Goal: Information Seeking & Learning: Check status

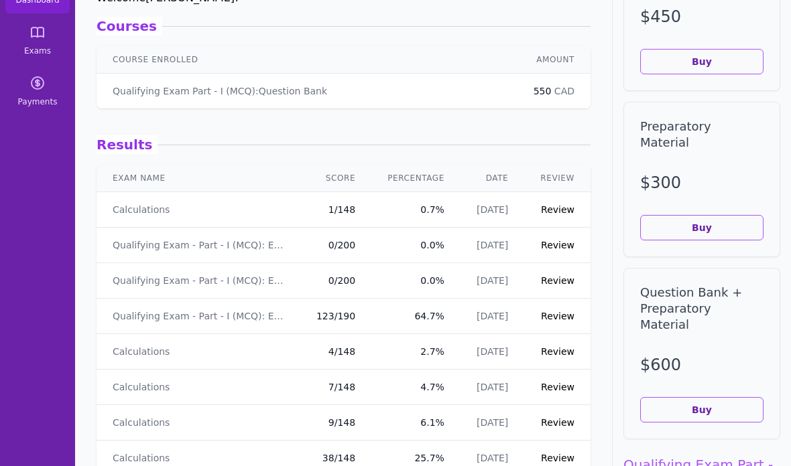
click at [559, 210] on link "Review" at bounding box center [558, 209] width 34 height 11
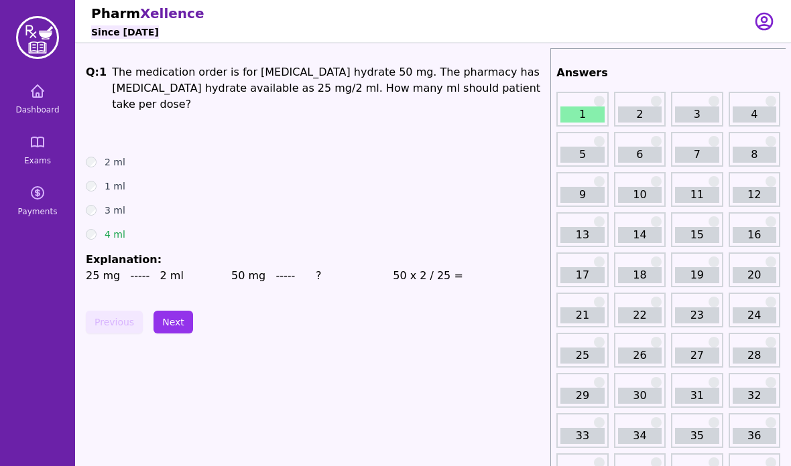
click at [633, 96] on div "2" at bounding box center [640, 109] width 52 height 35
click at [626, 116] on link "2" at bounding box center [640, 115] width 44 height 16
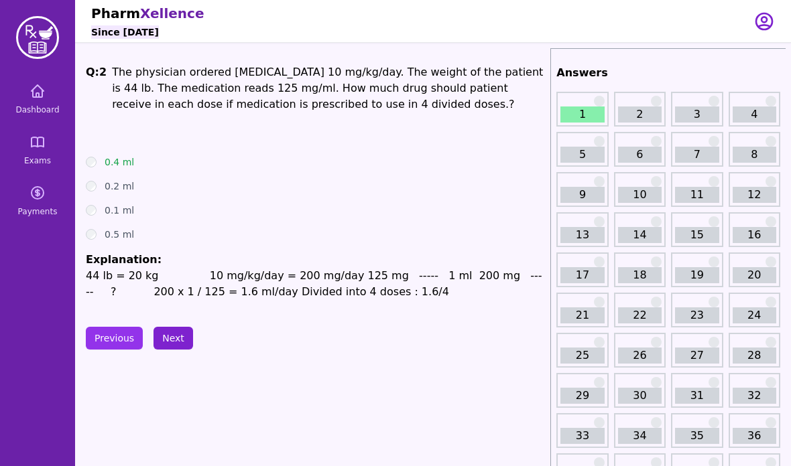
click at [174, 340] on button "Next" at bounding box center [173, 338] width 40 height 23
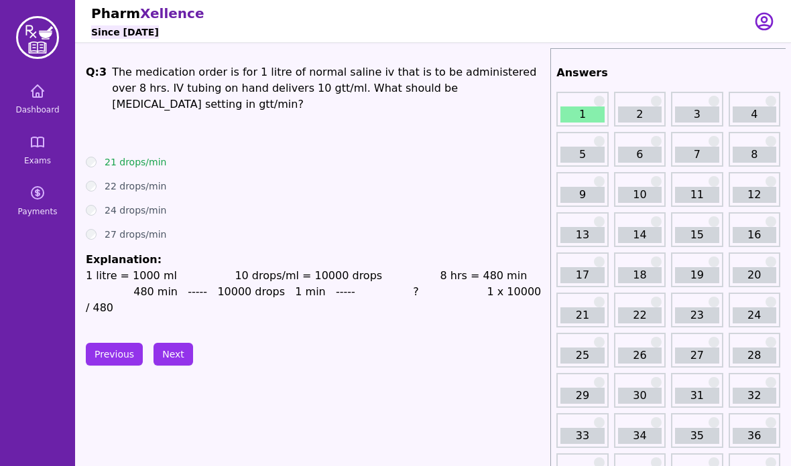
click at [179, 343] on button "Next" at bounding box center [173, 354] width 40 height 23
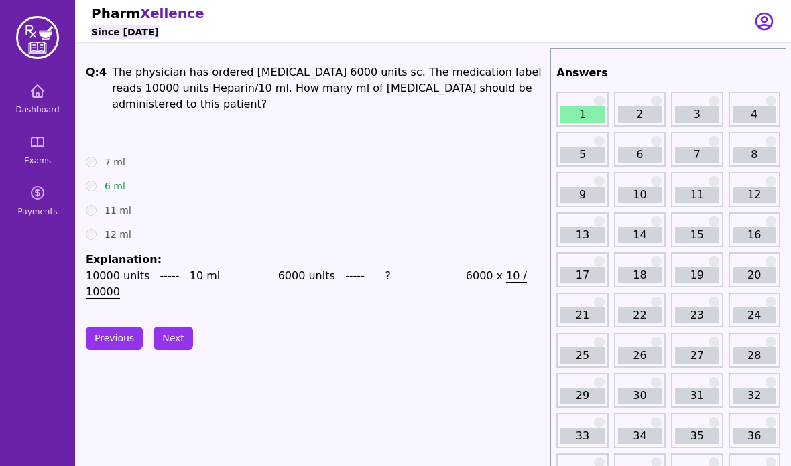
click at [177, 327] on button "Next" at bounding box center [173, 338] width 40 height 23
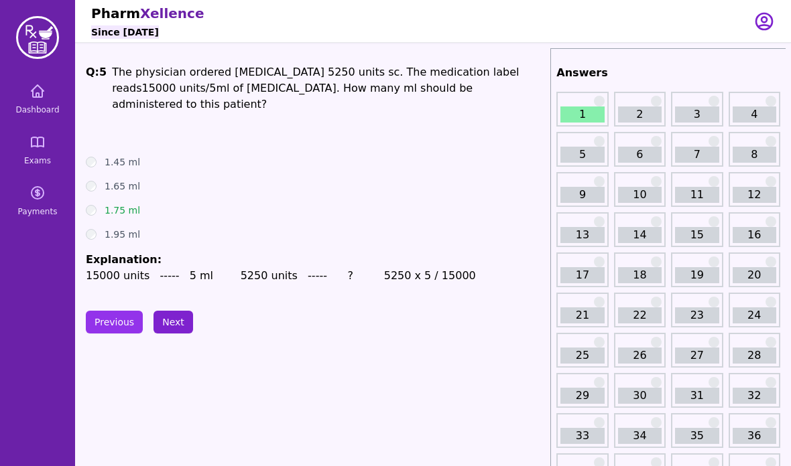
click at [178, 311] on button "Next" at bounding box center [173, 322] width 40 height 23
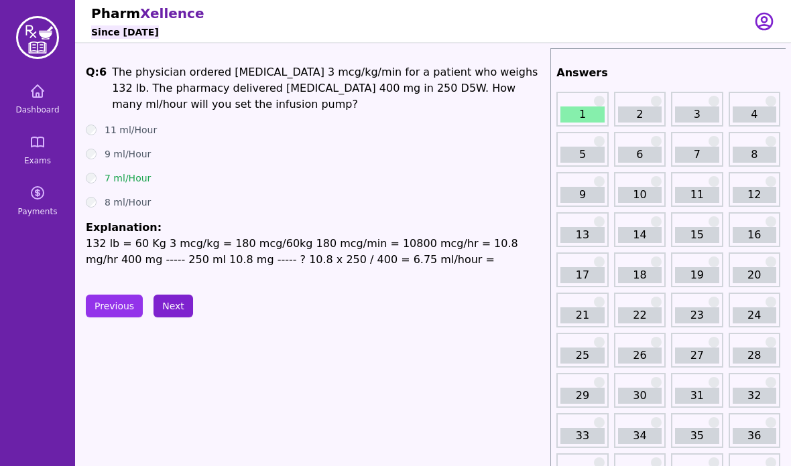
click at [172, 306] on button "Next" at bounding box center [173, 306] width 40 height 23
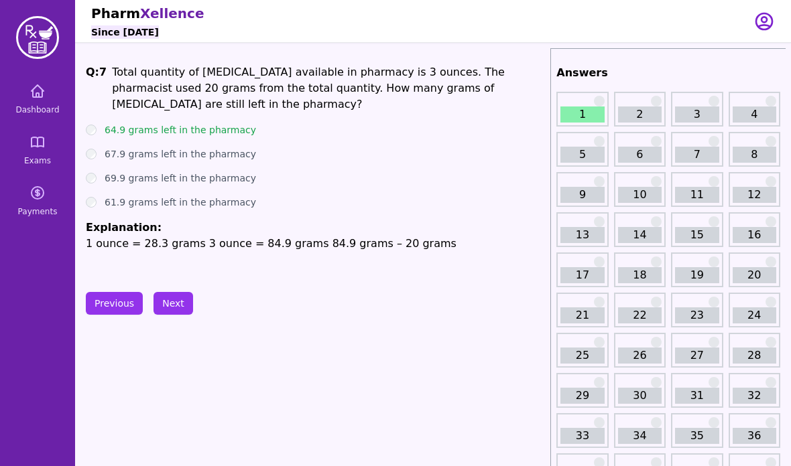
click at [170, 304] on button "Next" at bounding box center [173, 303] width 40 height 23
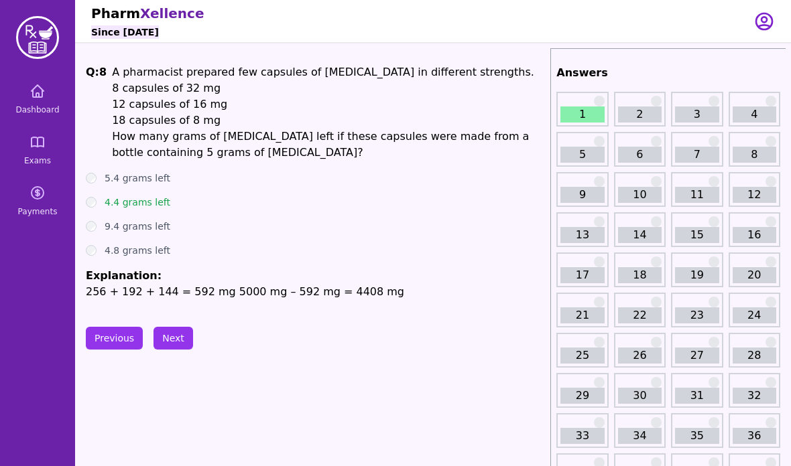
click at [172, 342] on button "Next" at bounding box center [173, 338] width 40 height 23
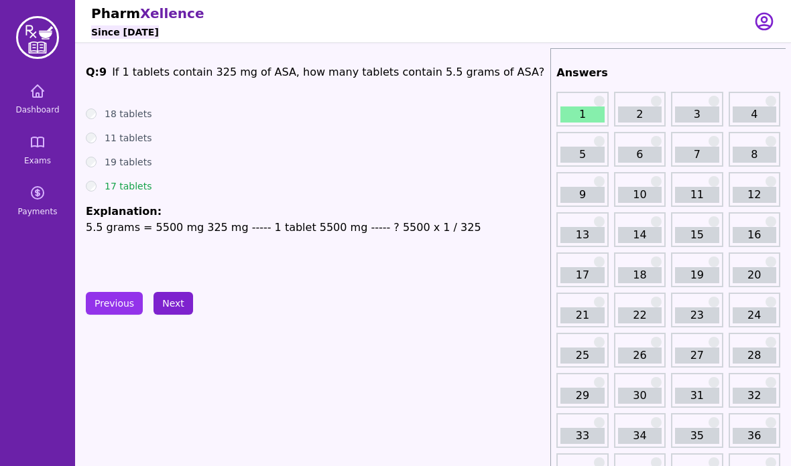
click at [178, 303] on button "Next" at bounding box center [173, 303] width 40 height 23
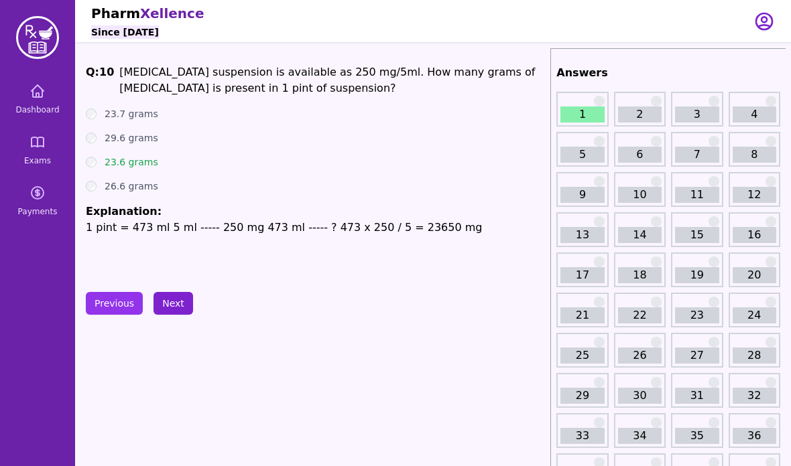
click at [176, 308] on button "Next" at bounding box center [173, 303] width 40 height 23
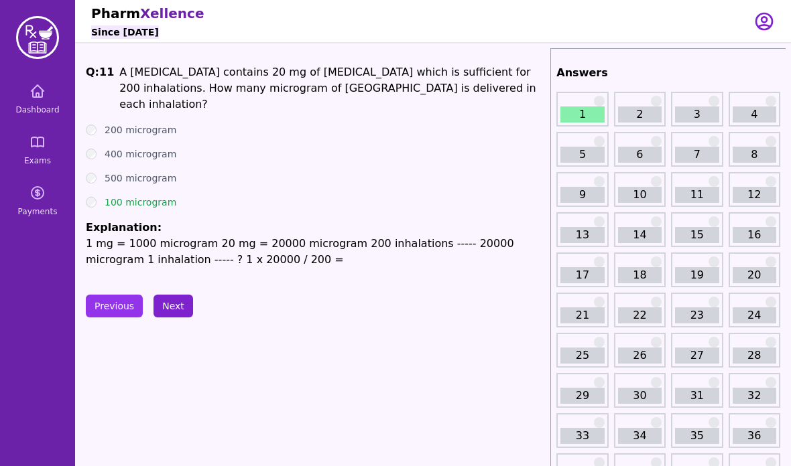
click at [176, 308] on button "Next" at bounding box center [173, 306] width 40 height 23
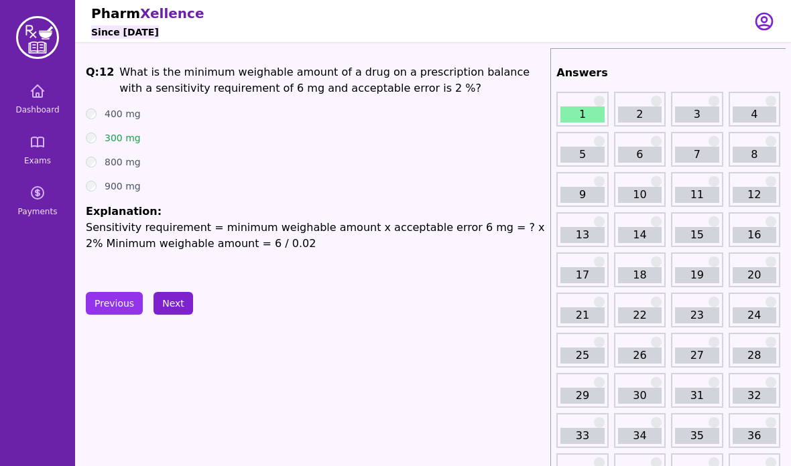
click at [174, 300] on button "Next" at bounding box center [173, 303] width 40 height 23
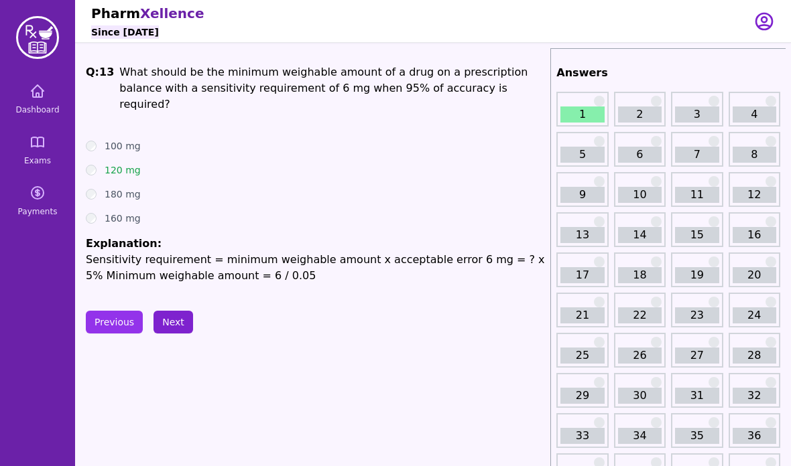
click at [168, 311] on button "Next" at bounding box center [173, 322] width 40 height 23
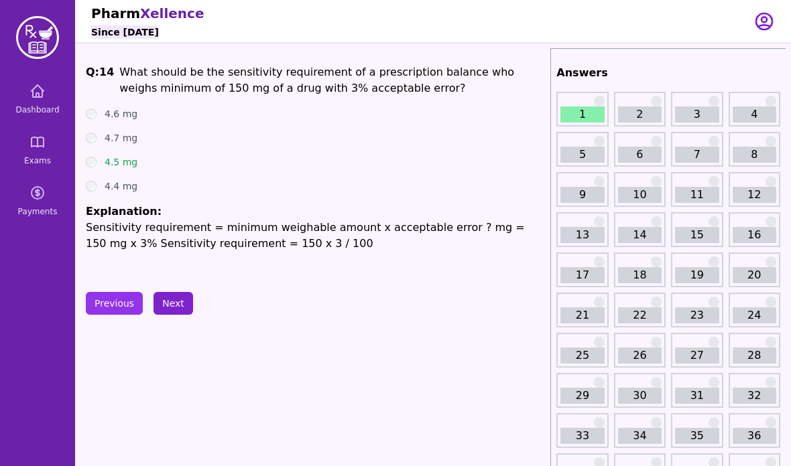
click at [176, 301] on button "Next" at bounding box center [173, 303] width 40 height 23
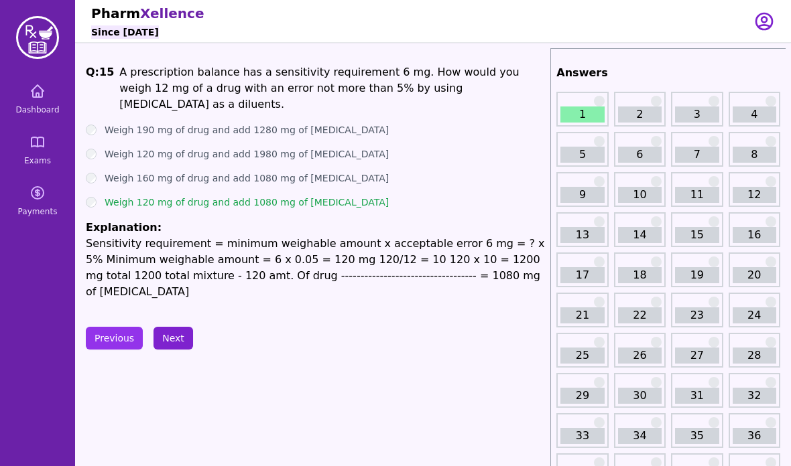
click at [178, 327] on button "Next" at bounding box center [173, 338] width 40 height 23
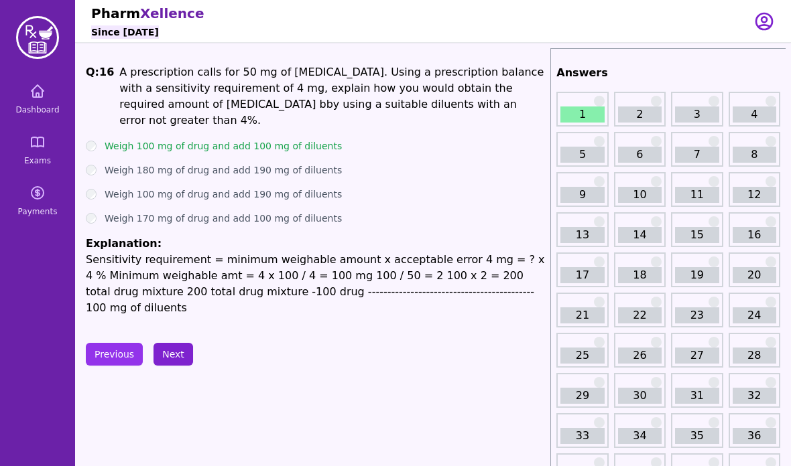
click at [169, 353] on button "Next" at bounding box center [173, 354] width 40 height 23
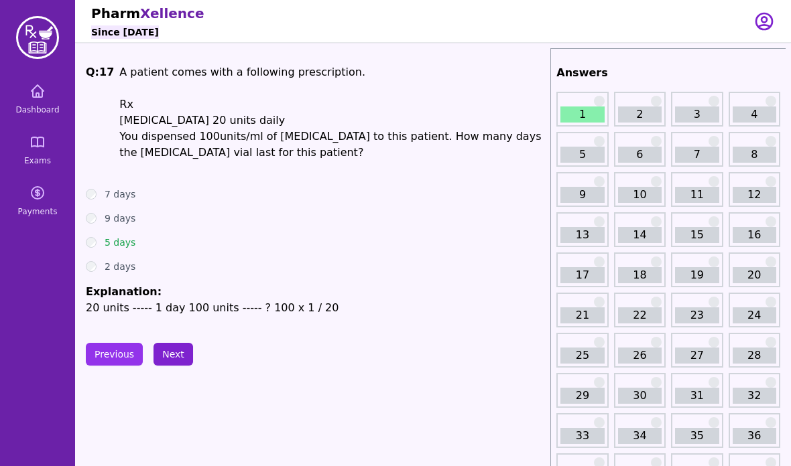
click at [173, 358] on button "Next" at bounding box center [173, 354] width 40 height 23
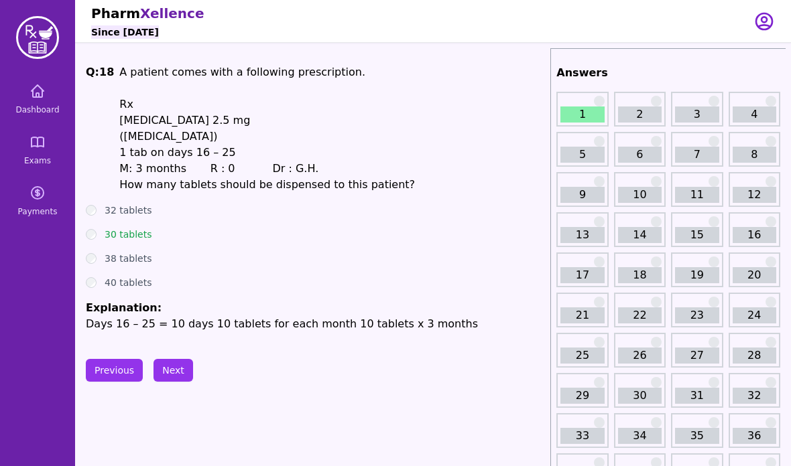
click at [178, 381] on button "Next" at bounding box center [173, 370] width 40 height 23
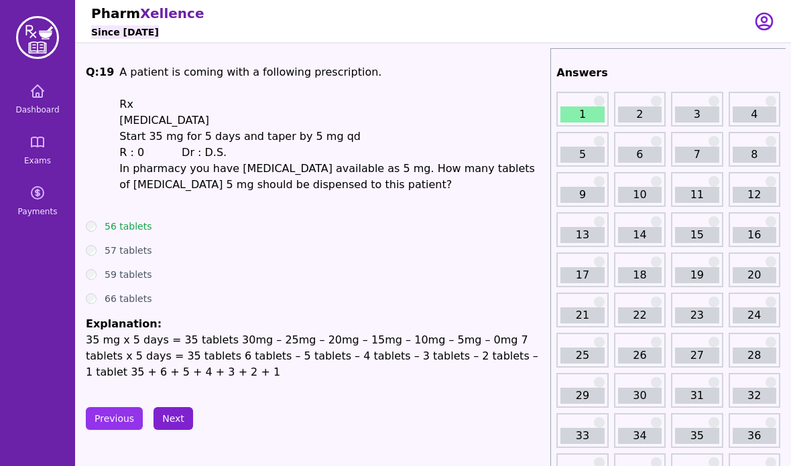
click at [172, 424] on button "Next" at bounding box center [173, 418] width 40 height 23
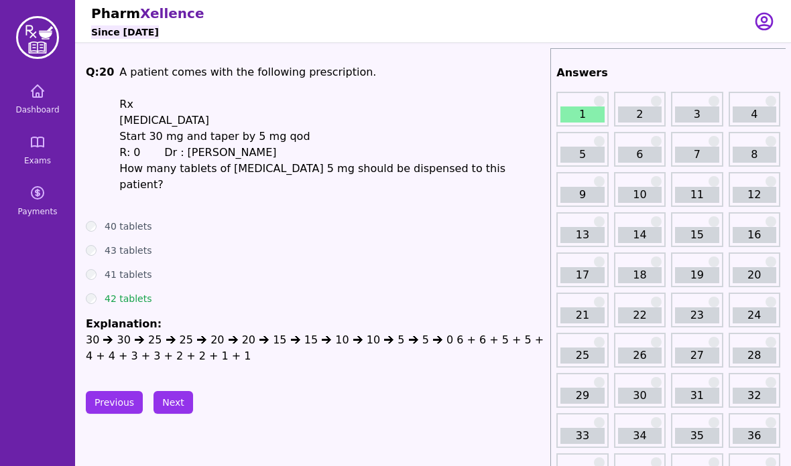
click at [177, 391] on button "Next" at bounding box center [173, 402] width 40 height 23
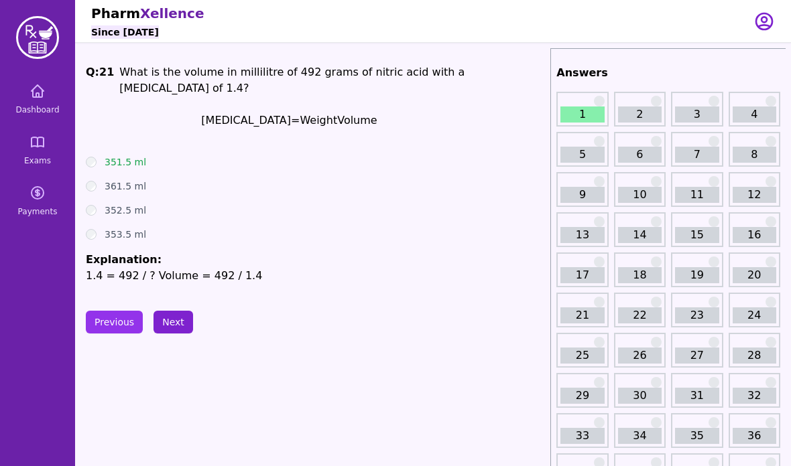
click at [182, 311] on button "Next" at bounding box center [173, 322] width 40 height 23
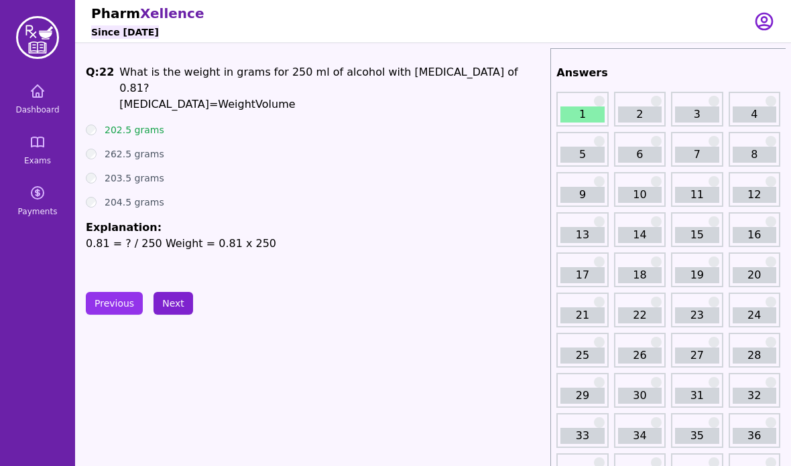
click at [180, 314] on button "Next" at bounding box center [173, 303] width 40 height 23
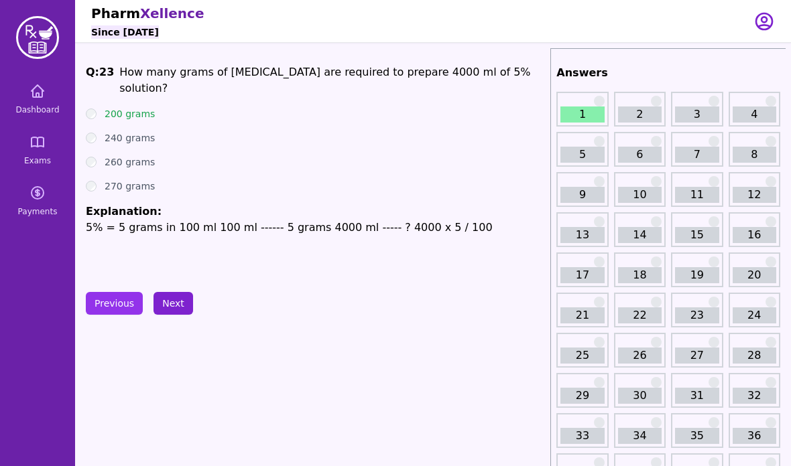
click at [176, 307] on button "Next" at bounding box center [173, 303] width 40 height 23
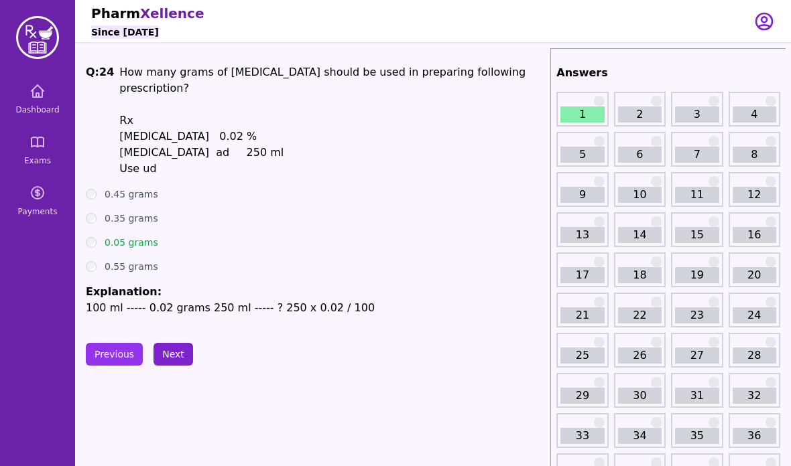
click at [168, 356] on button "Next" at bounding box center [173, 354] width 40 height 23
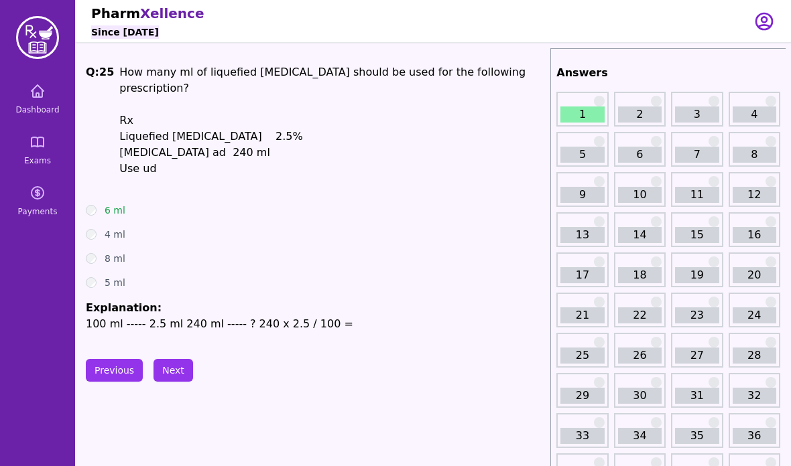
click at [179, 359] on button "Next" at bounding box center [173, 370] width 40 height 23
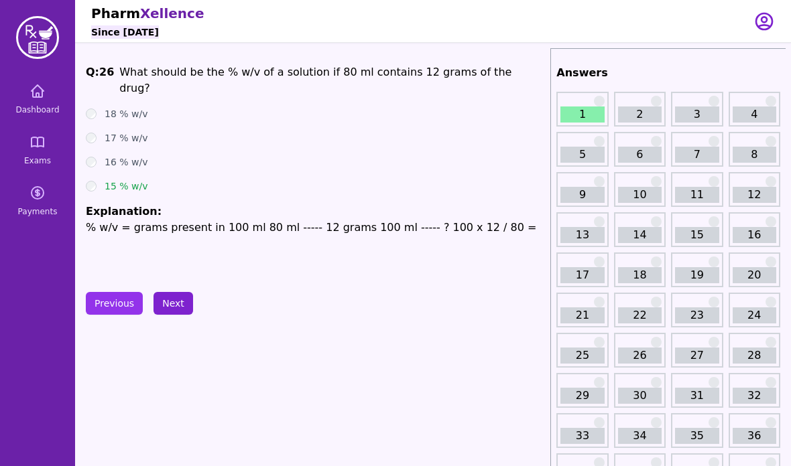
click at [179, 305] on button "Next" at bounding box center [173, 303] width 40 height 23
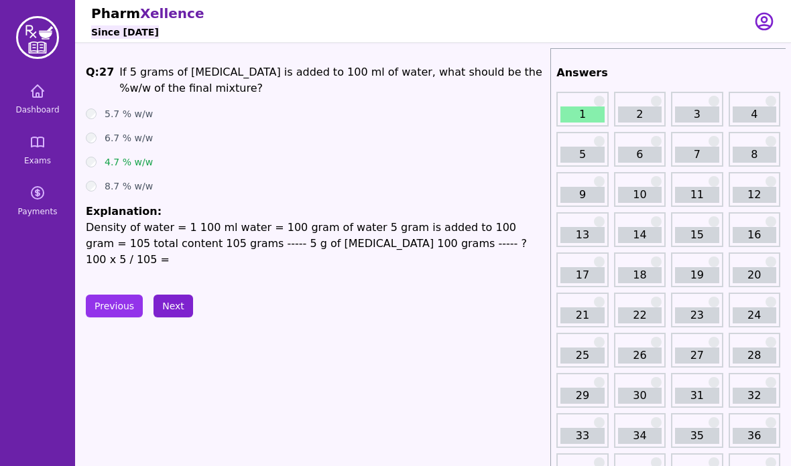
click at [168, 308] on button "Next" at bounding box center [173, 306] width 40 height 23
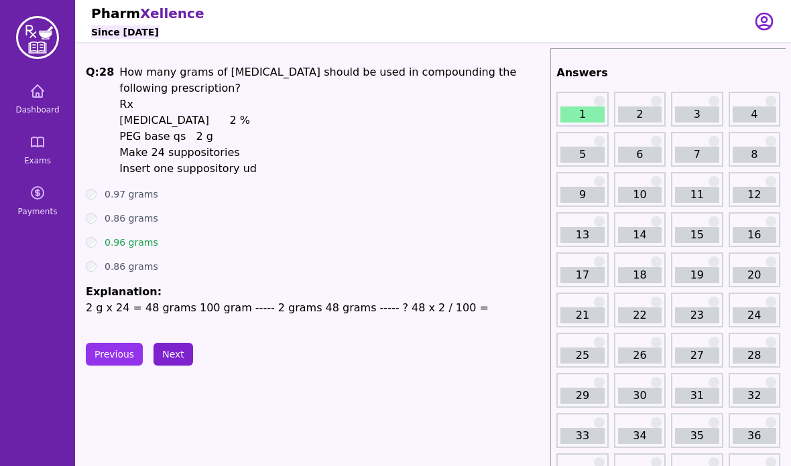
click at [169, 352] on button "Next" at bounding box center [173, 354] width 40 height 23
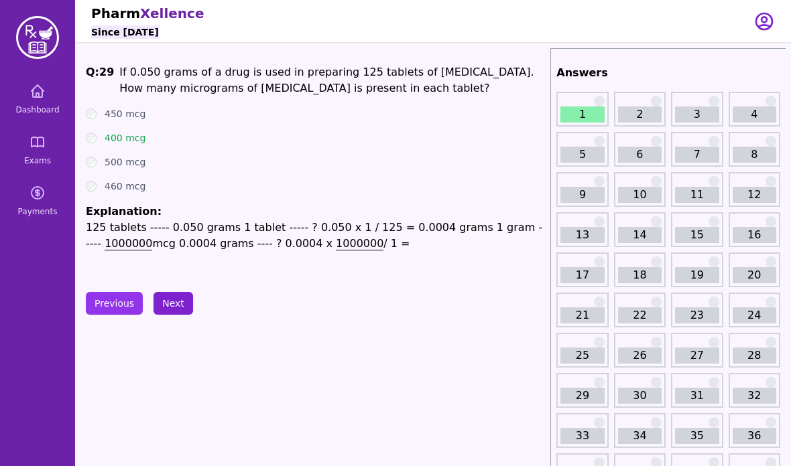
click at [171, 312] on button "Next" at bounding box center [173, 303] width 40 height 23
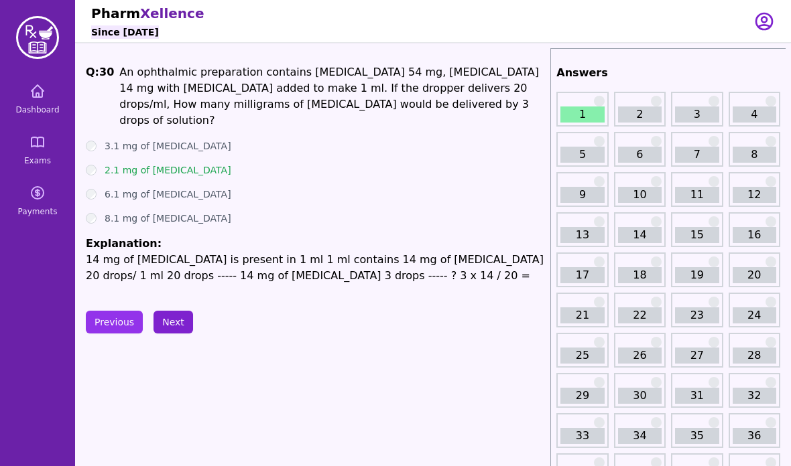
click at [186, 313] on button "Next" at bounding box center [173, 322] width 40 height 23
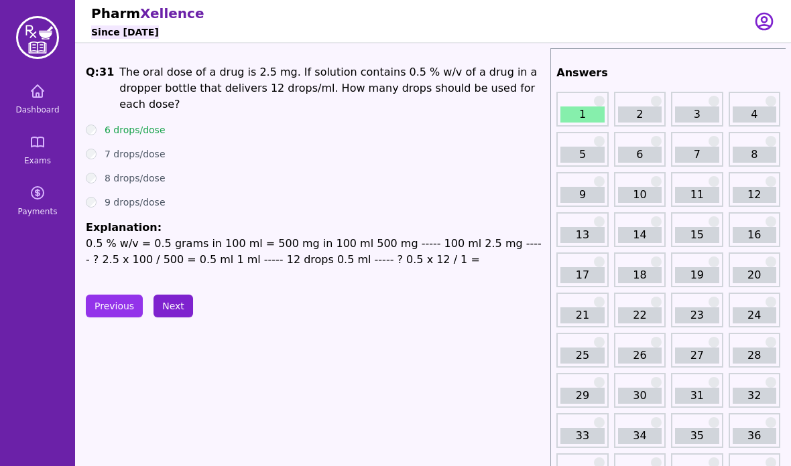
click at [168, 302] on button "Next" at bounding box center [173, 306] width 40 height 23
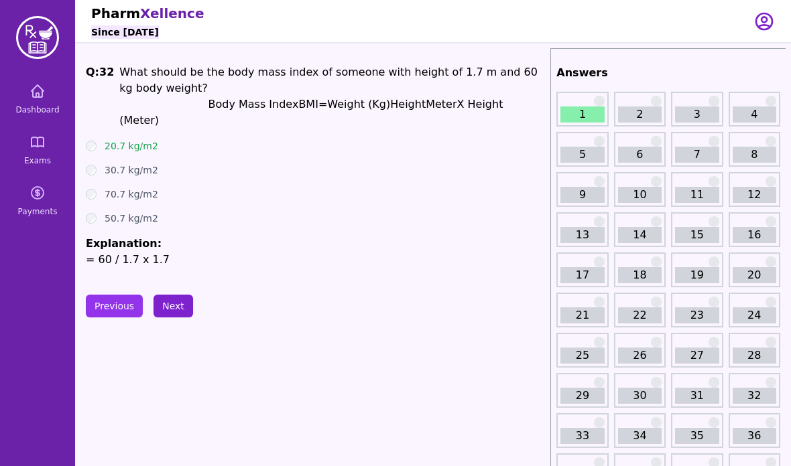
click at [172, 314] on button "Next" at bounding box center [173, 306] width 40 height 23
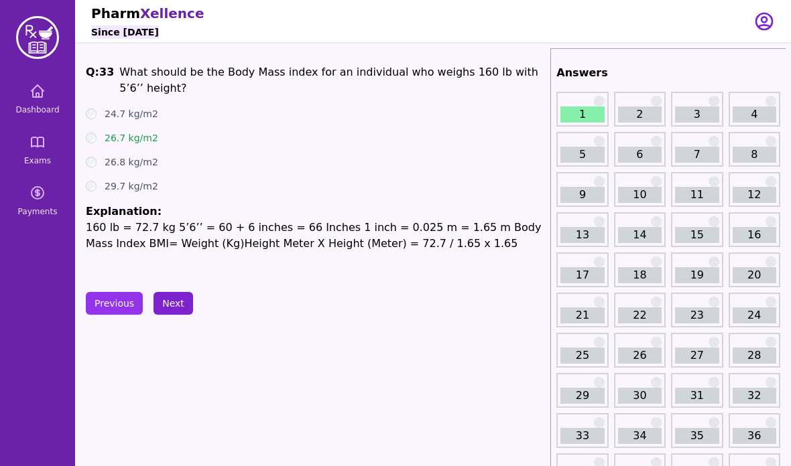
click at [175, 298] on button "Next" at bounding box center [173, 303] width 40 height 23
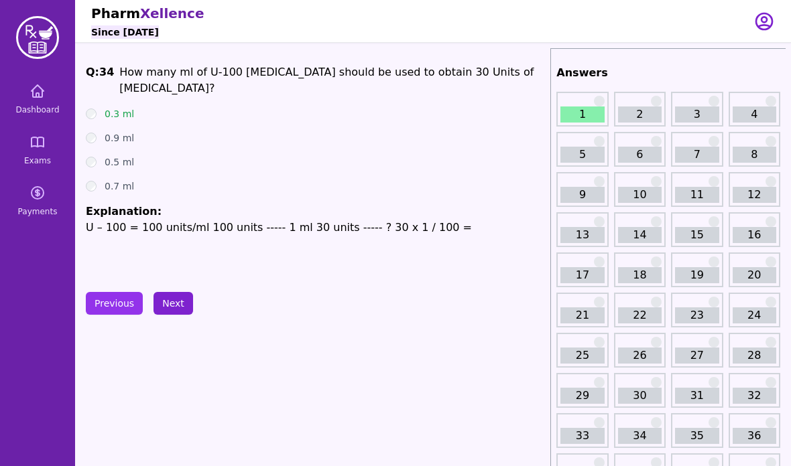
click at [175, 298] on button "Next" at bounding box center [173, 303] width 40 height 23
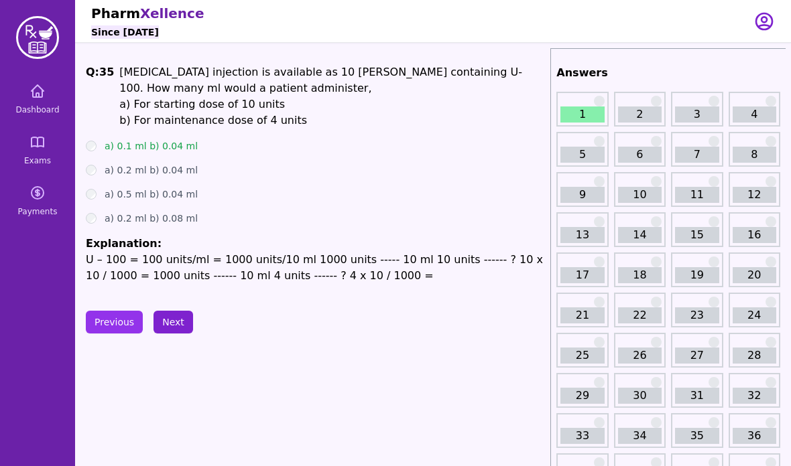
click at [174, 322] on button "Next" at bounding box center [173, 322] width 40 height 23
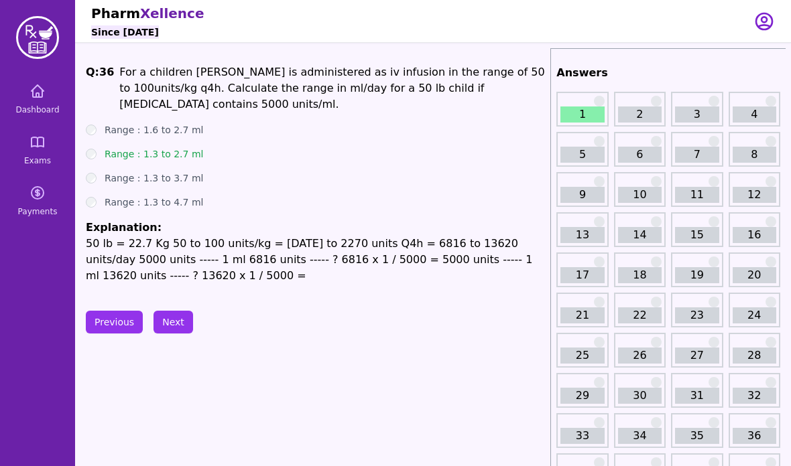
click at [174, 316] on button "Next" at bounding box center [173, 322] width 40 height 23
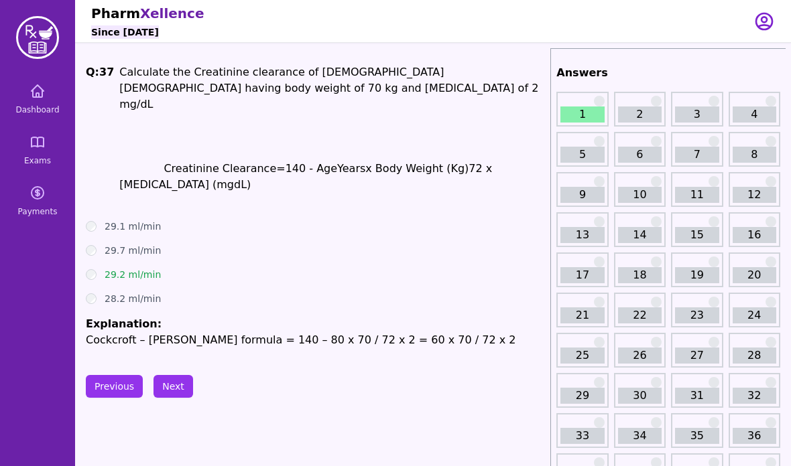
click at [168, 377] on button "Next" at bounding box center [173, 386] width 40 height 23
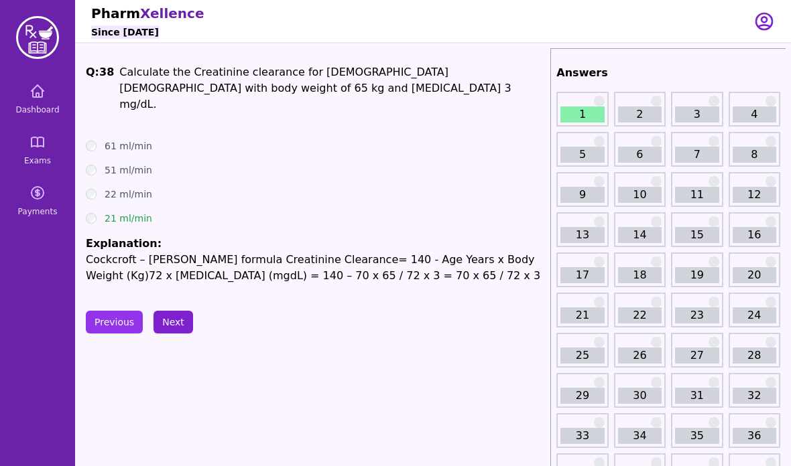
click at [181, 311] on button "Next" at bounding box center [173, 322] width 40 height 23
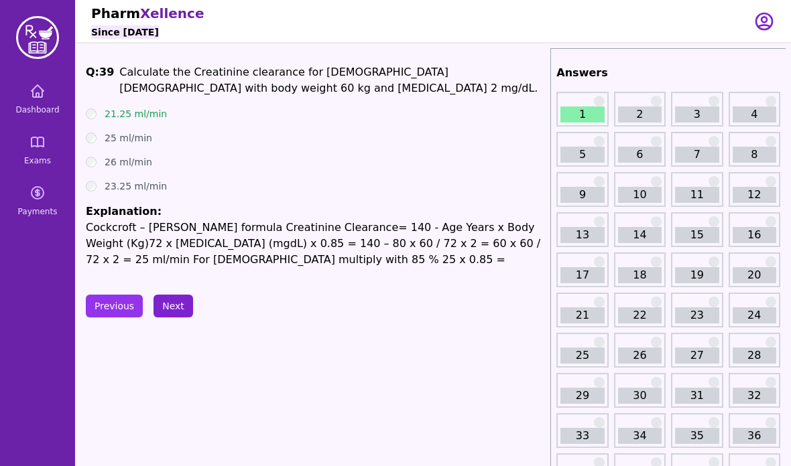
click at [181, 308] on button "Next" at bounding box center [173, 306] width 40 height 23
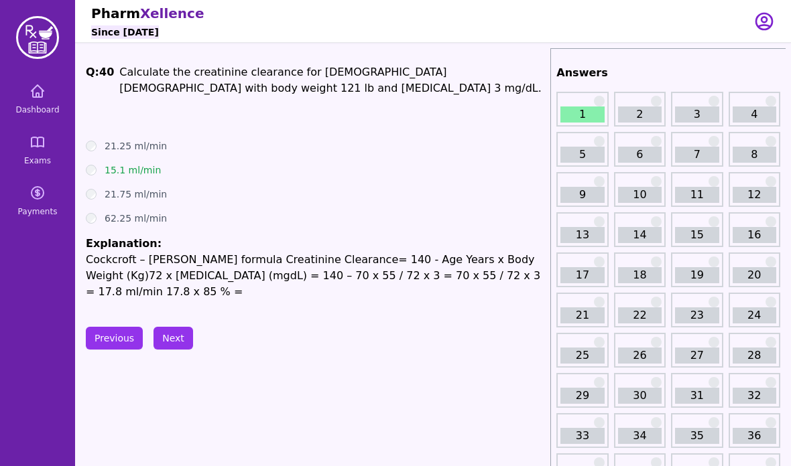
click at [175, 332] on button "Next" at bounding box center [173, 338] width 40 height 23
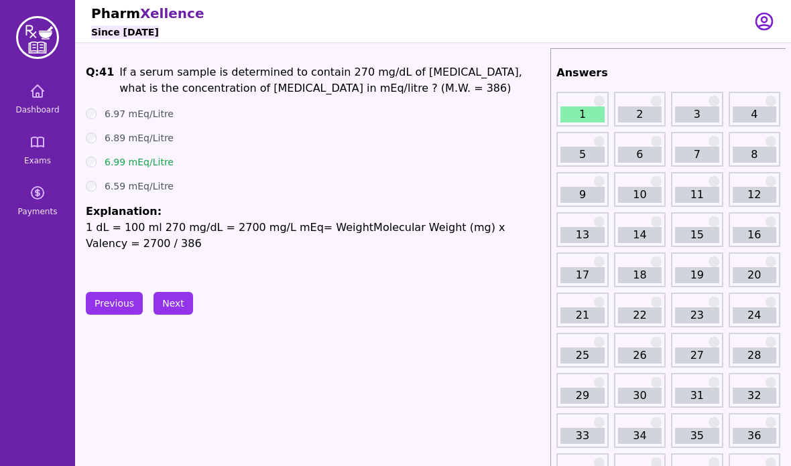
click at [175, 313] on button "Next" at bounding box center [173, 303] width 40 height 23
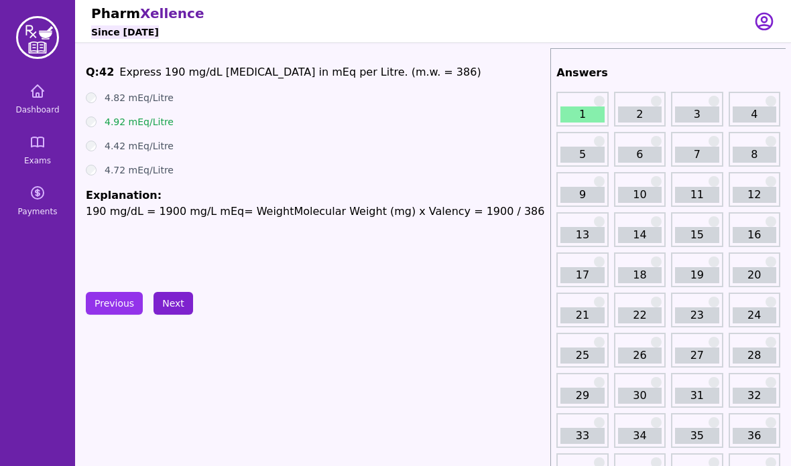
click at [175, 311] on button "Next" at bounding box center [173, 303] width 40 height 23
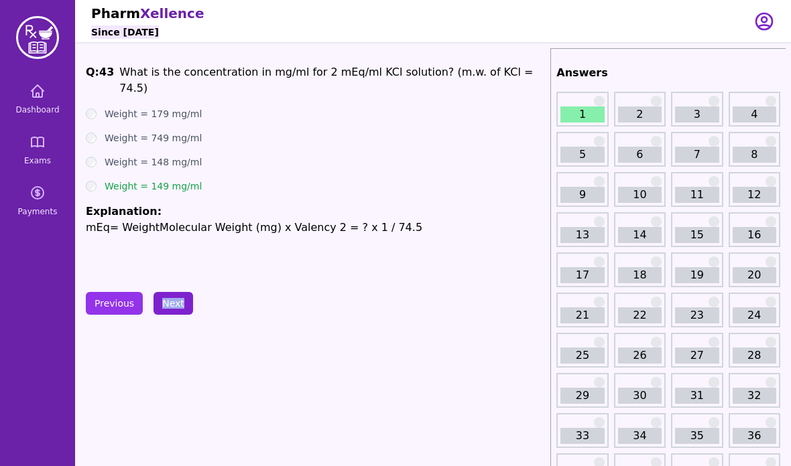
click at [175, 311] on button "Next" at bounding box center [173, 303] width 40 height 23
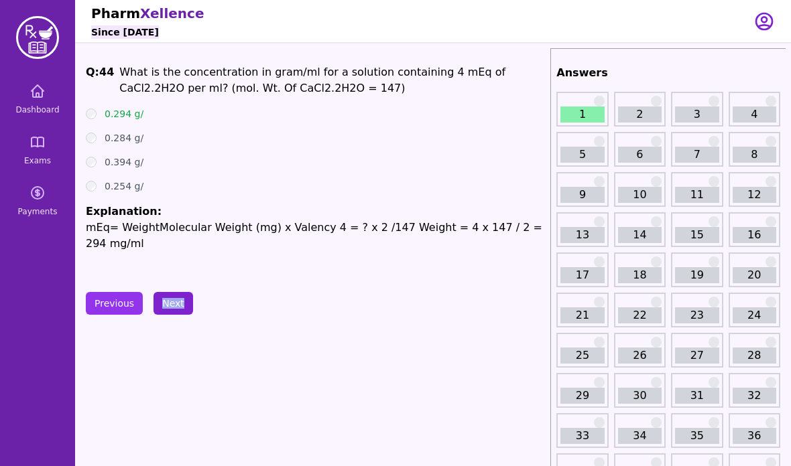
click at [175, 312] on button "Next" at bounding box center [173, 303] width 40 height 23
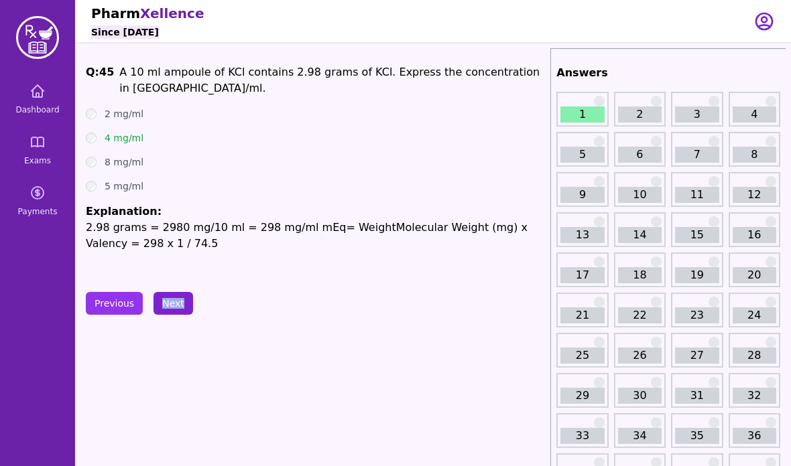
click at [175, 312] on button "Next" at bounding box center [173, 303] width 40 height 23
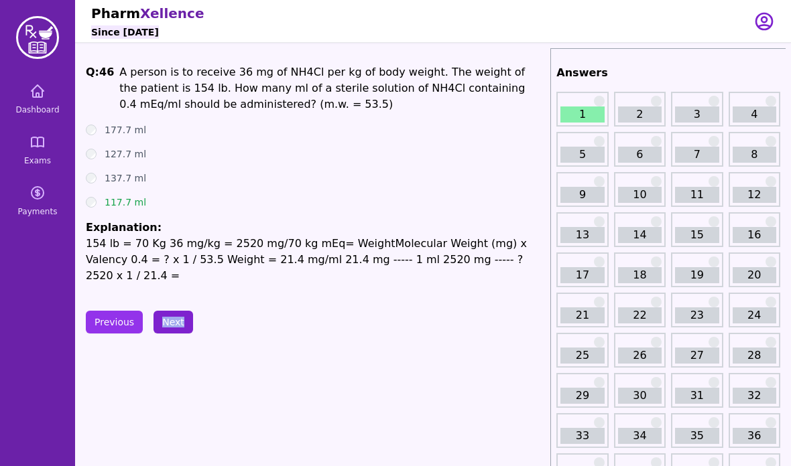
click at [175, 312] on button "Next" at bounding box center [173, 322] width 40 height 23
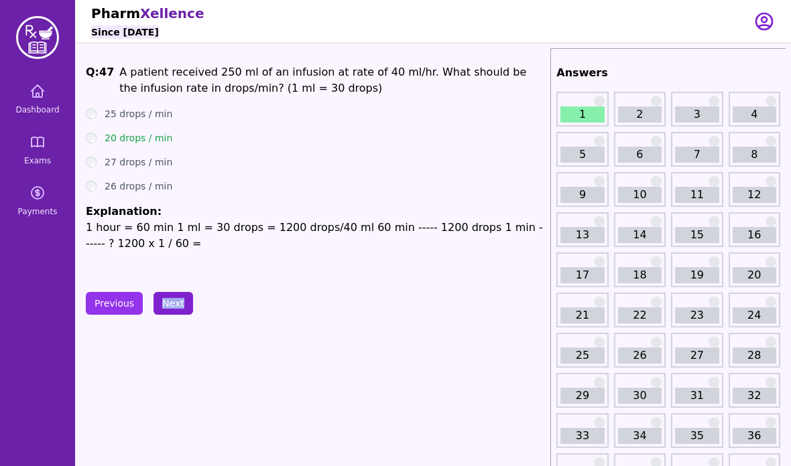
click at [175, 312] on button "Next" at bounding box center [173, 303] width 40 height 23
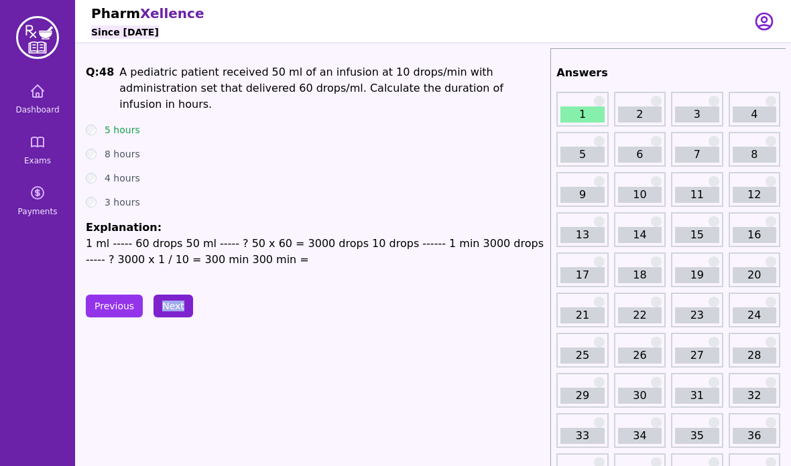
click at [175, 312] on button "Next" at bounding box center [173, 306] width 40 height 23
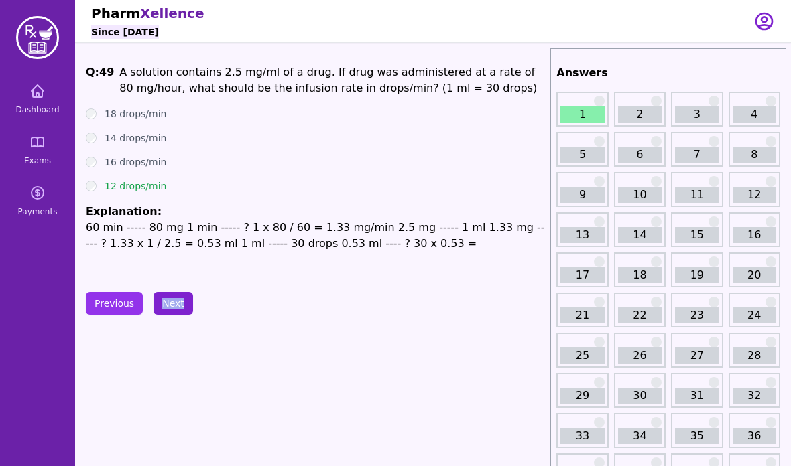
click at [175, 312] on button "Next" at bounding box center [173, 303] width 40 height 23
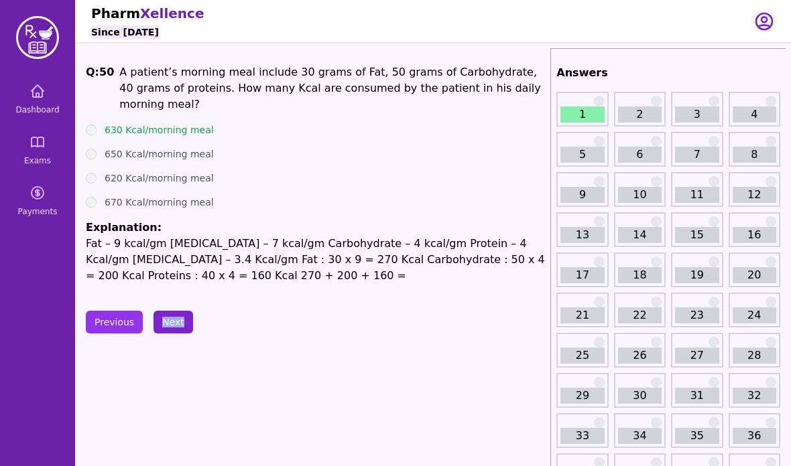
click at [175, 312] on button "Next" at bounding box center [173, 322] width 40 height 23
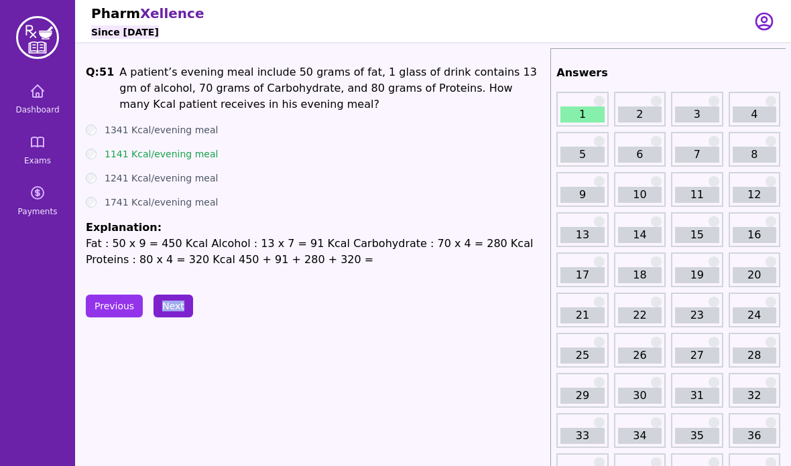
click at [175, 312] on button "Next" at bounding box center [173, 306] width 40 height 23
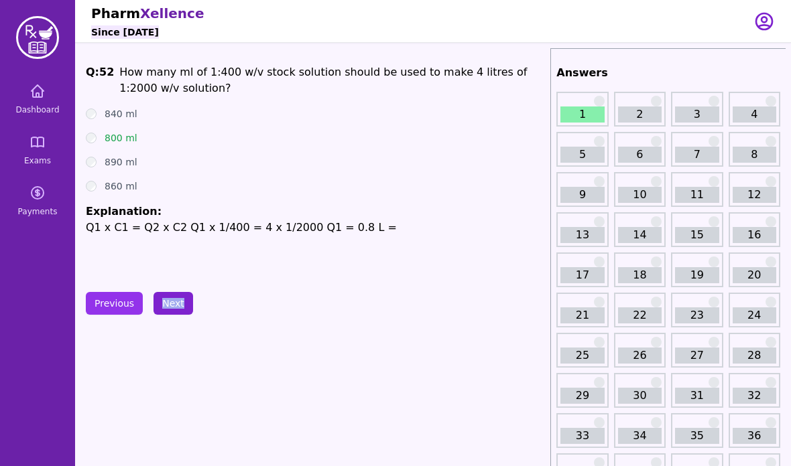
click at [183, 300] on button "Next" at bounding box center [173, 303] width 40 height 23
click at [174, 310] on button "Next" at bounding box center [173, 303] width 40 height 23
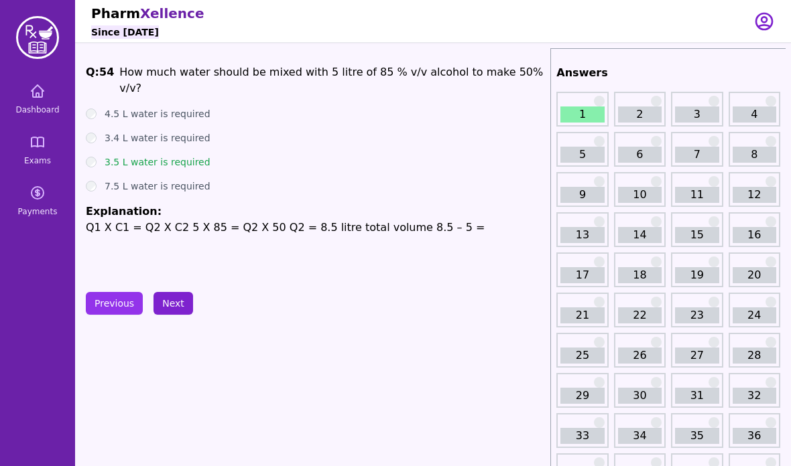
click at [174, 311] on button "Next" at bounding box center [173, 303] width 40 height 23
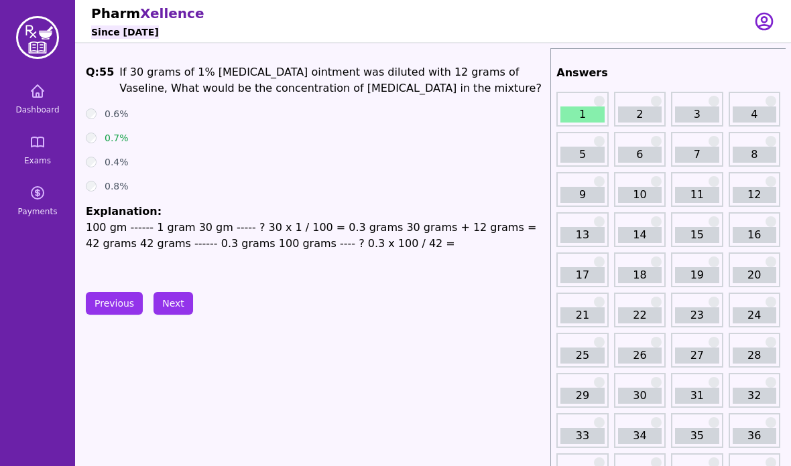
click at [174, 312] on button "Next" at bounding box center [173, 303] width 40 height 23
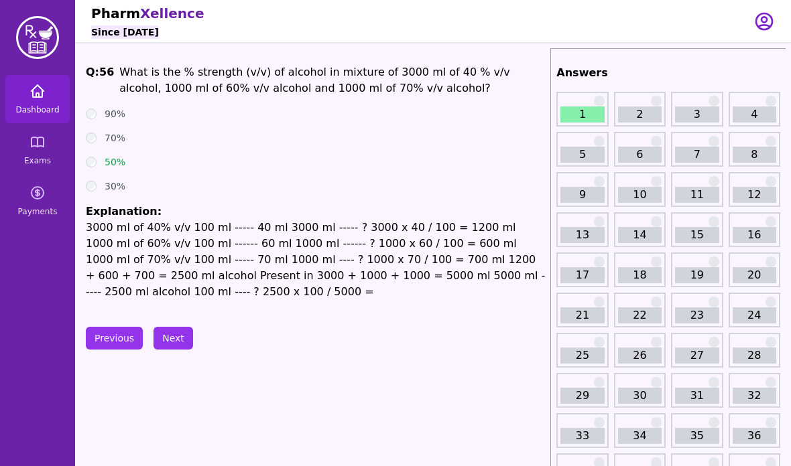
click at [38, 95] on icon at bounding box center [37, 91] width 16 height 16
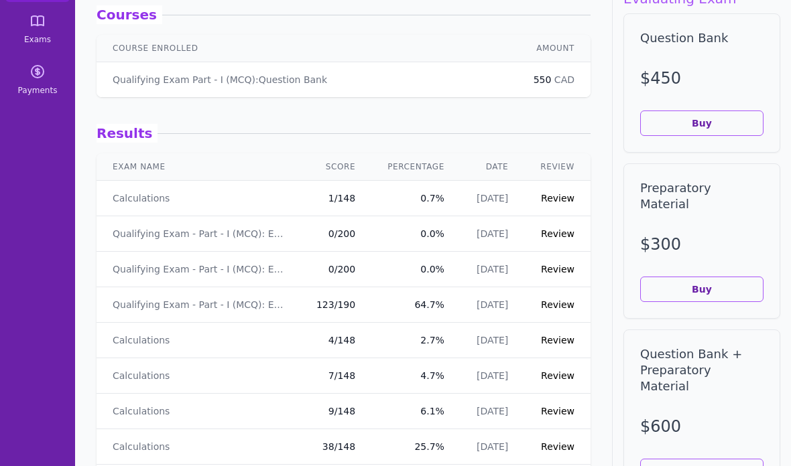
scroll to position [166, 0]
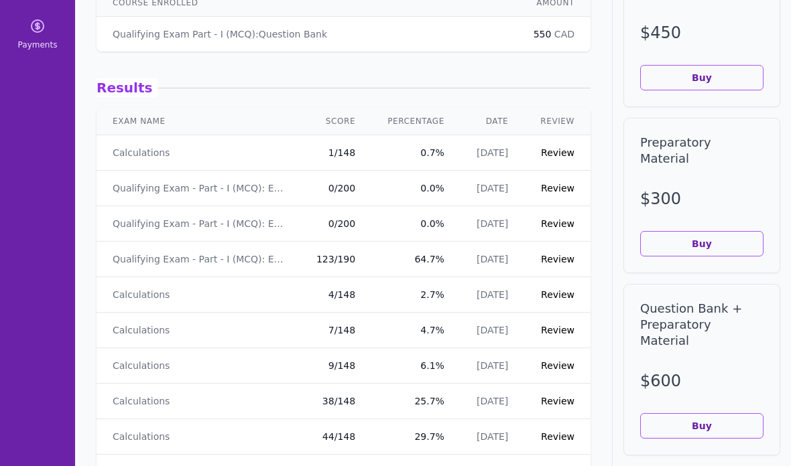
click at [550, 190] on link "Review" at bounding box center [558, 189] width 34 height 11
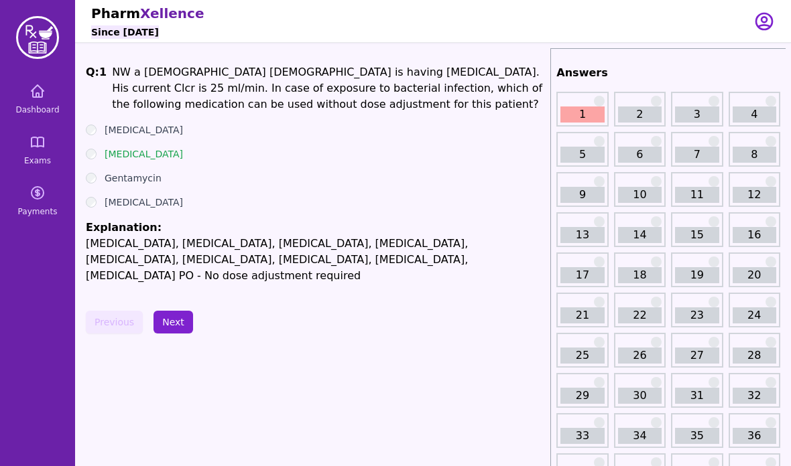
click at [169, 311] on button "Next" at bounding box center [173, 322] width 40 height 23
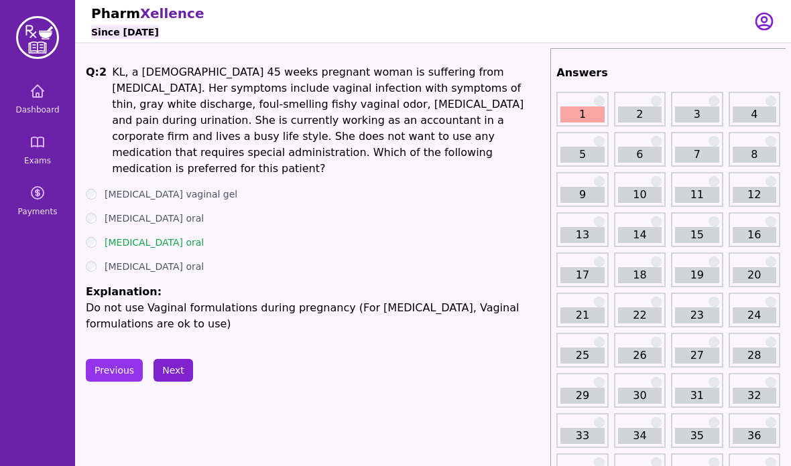
click at [175, 362] on button "Next" at bounding box center [173, 370] width 40 height 23
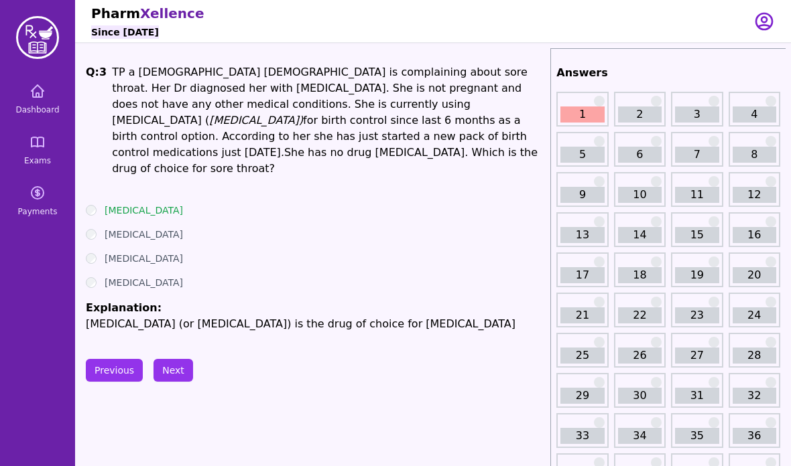
click at [175, 361] on button "Next" at bounding box center [173, 370] width 40 height 23
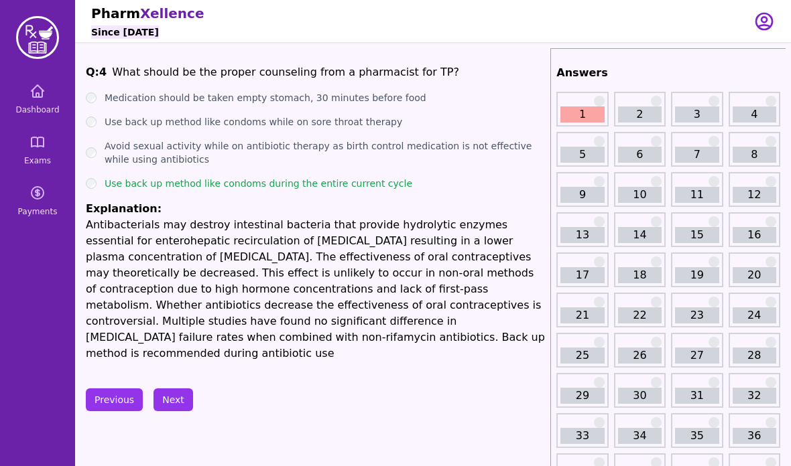
click at [168, 391] on button "Next" at bounding box center [173, 400] width 40 height 23
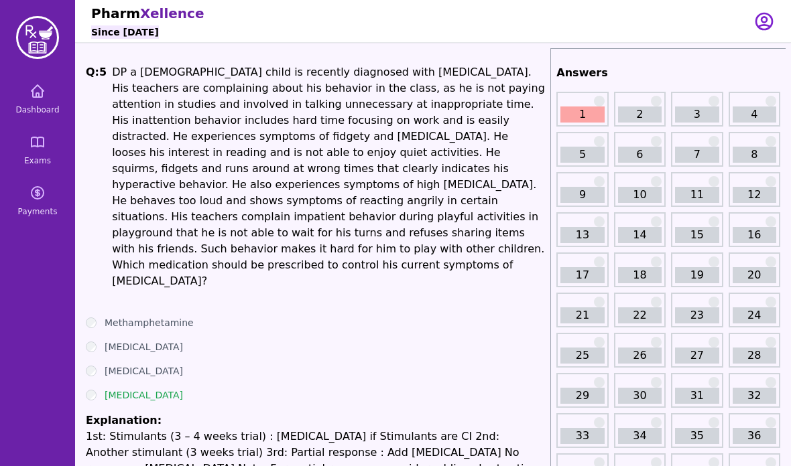
click at [168, 413] on li "Explanation: 1st: Stimulants (3 – 4 weeks trial) : [MEDICAL_DATA] if Stimulants…" at bounding box center [315, 453] width 459 height 80
click at [169, 413] on li "Explanation: 1st: Stimulants (3 – 4 weeks trial) : [MEDICAL_DATA] if Stimulants…" at bounding box center [315, 453] width 459 height 80
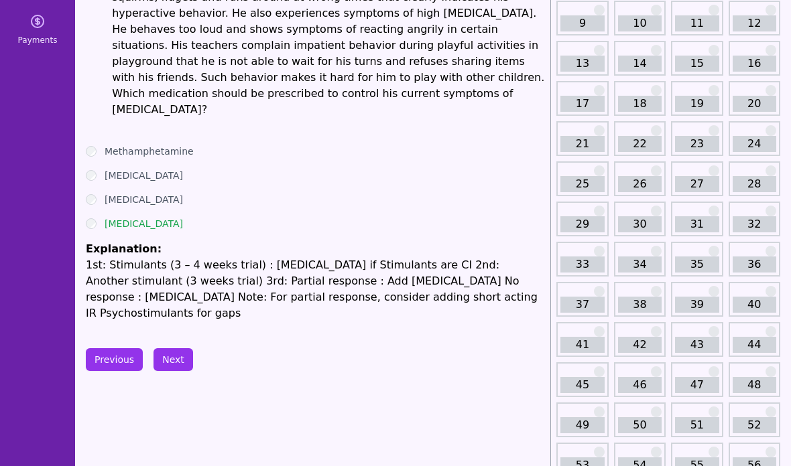
scroll to position [183, 0]
